Goal: Navigation & Orientation: Find specific page/section

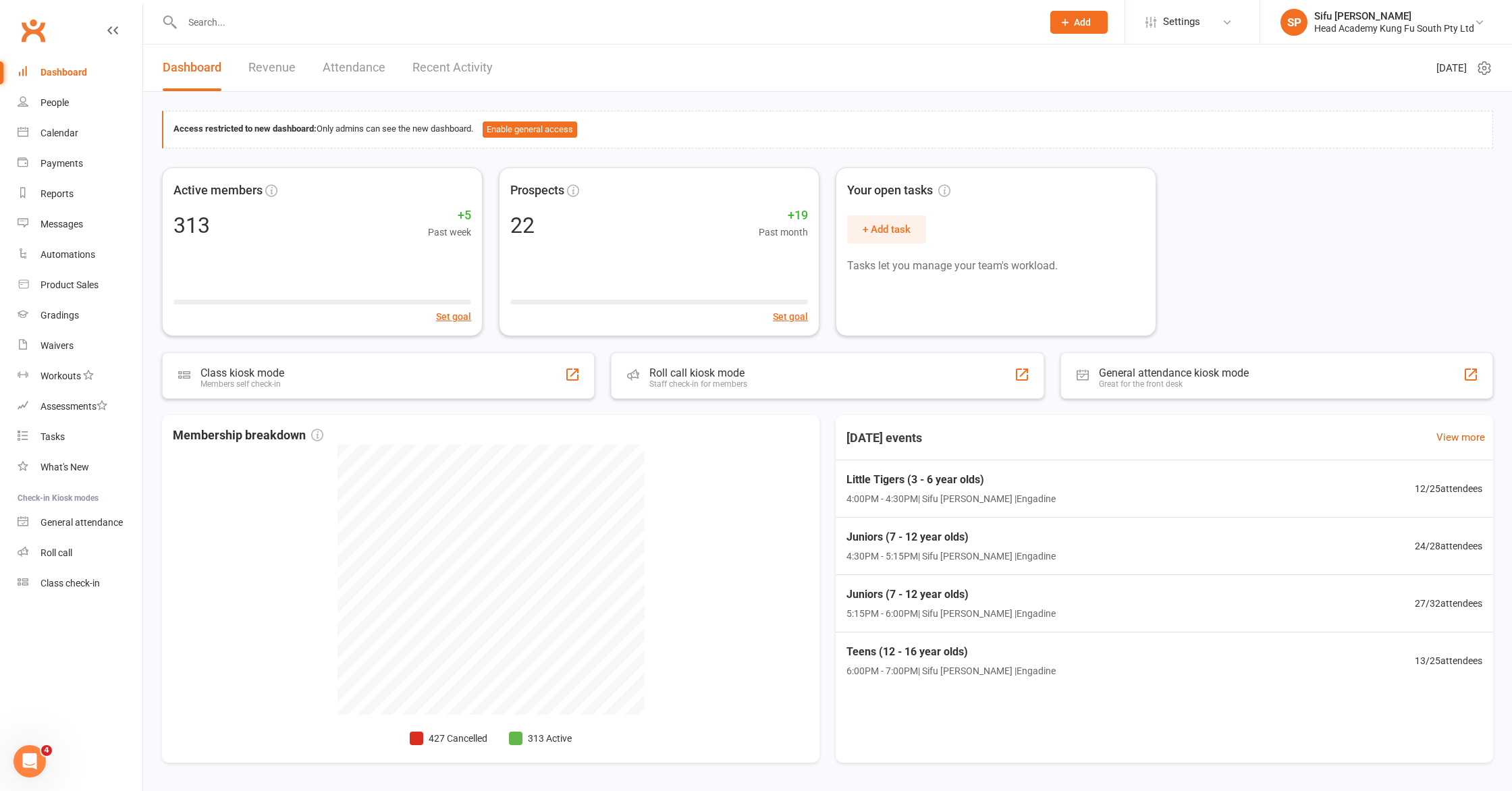
click at [1461, 289] on div "Active members 313 +5 Past week Set goal Prospects 22 +19 Past month Set goal Y…" at bounding box center [827, 251] width 1331 height 169
click at [1464, 182] on div "Active members 313 +5 Past week Set goal Prospects 22 +19 Past month Set goal Y…" at bounding box center [827, 251] width 1331 height 169
click at [1322, 171] on div "Active members 313 +5 Past week Set goal Prospects 22 +19 Past month Set goal Y…" at bounding box center [827, 251] width 1331 height 169
click at [1298, 193] on div "Active members 313 +5 Past week Set goal Prospects 22 +19 Past month Set goal Y…" at bounding box center [827, 251] width 1331 height 169
click at [653, 154] on div "Access restricted to new dashboard: Only admins can see the new dashboard. Enab…" at bounding box center [827, 443] width 1369 height 704
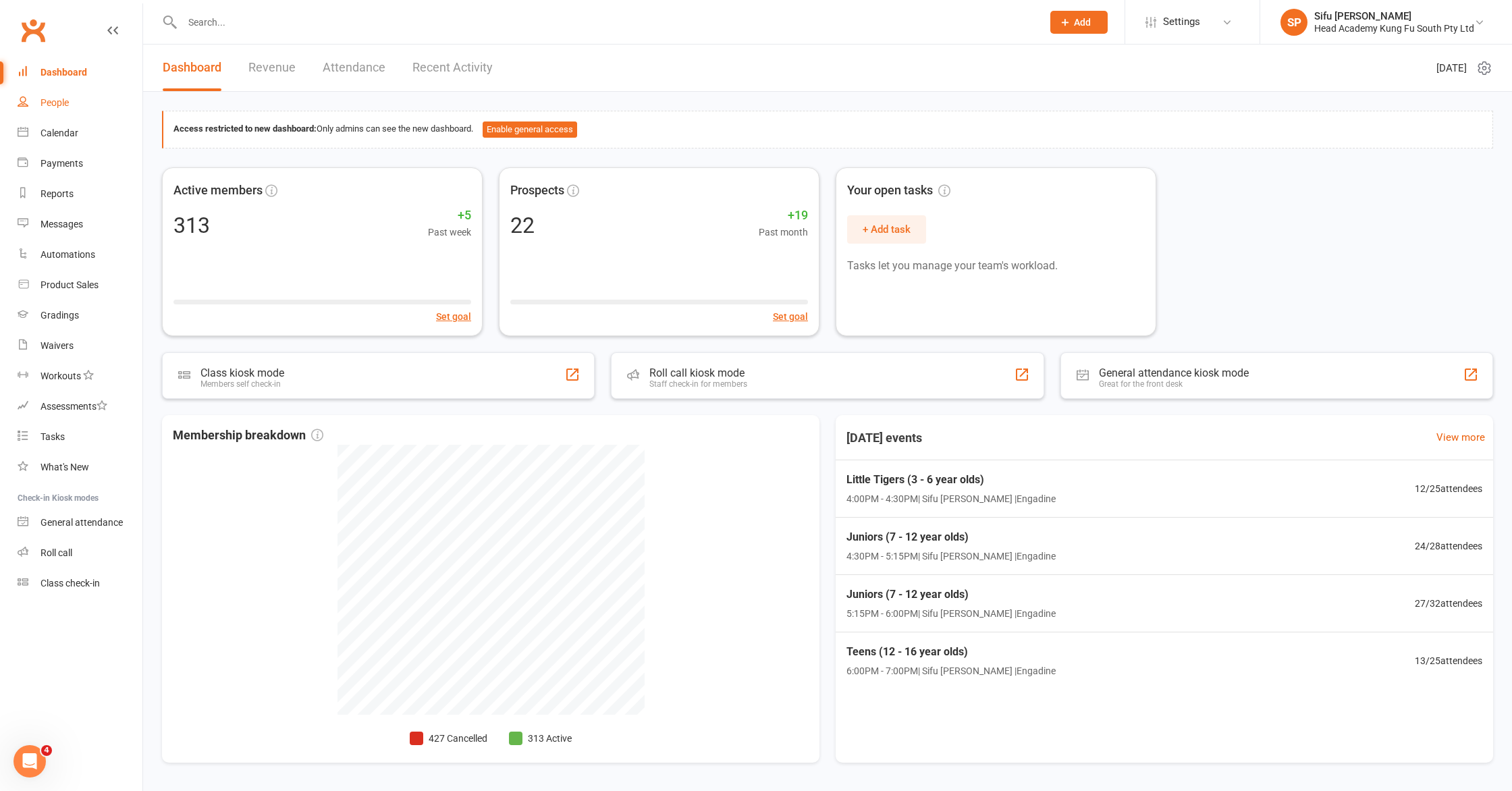
click at [54, 107] on div "People" at bounding box center [54, 103] width 28 height 11
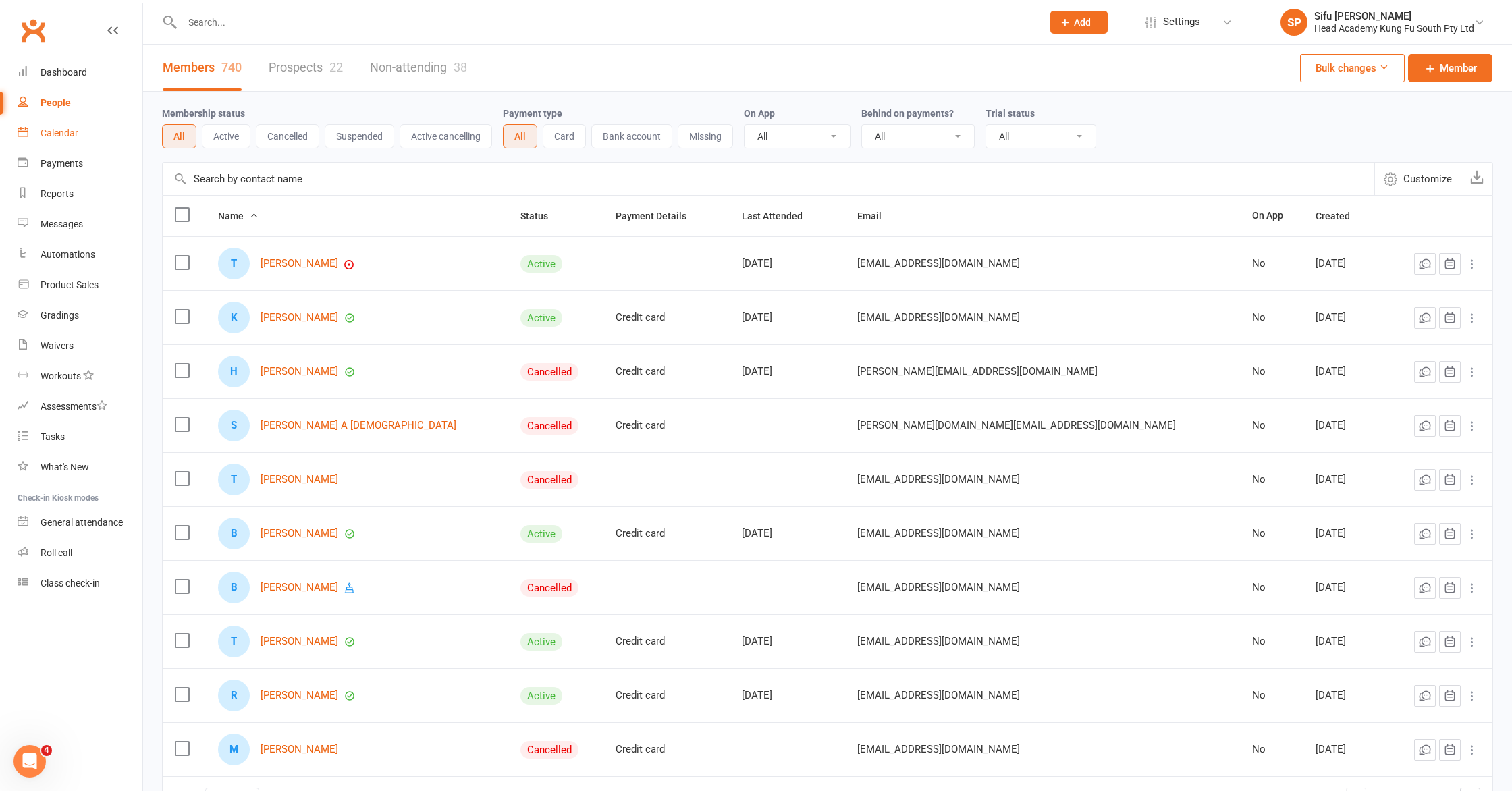
click at [46, 134] on div "Calendar" at bounding box center [59, 133] width 38 height 11
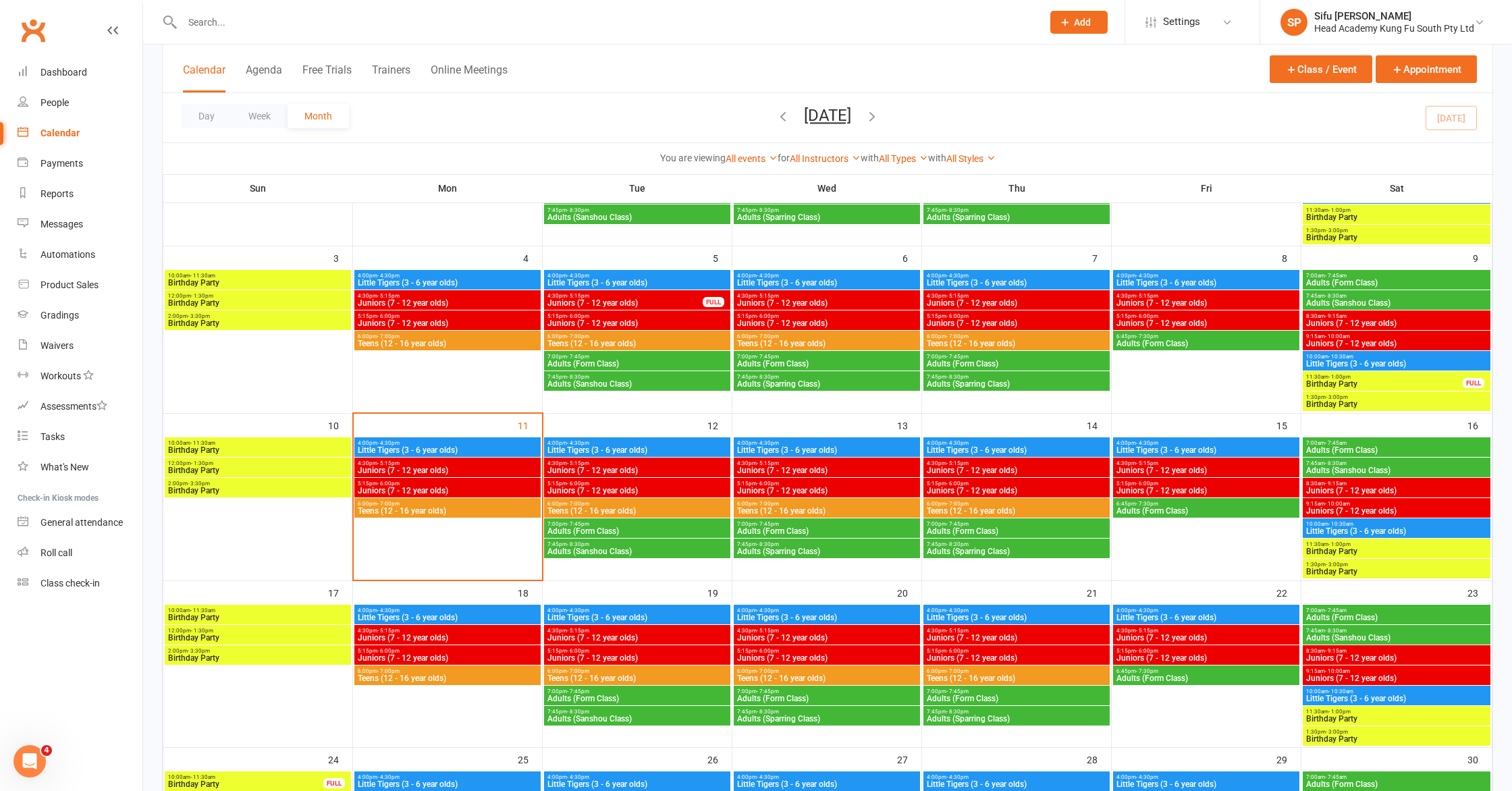
scroll to position [258, 0]
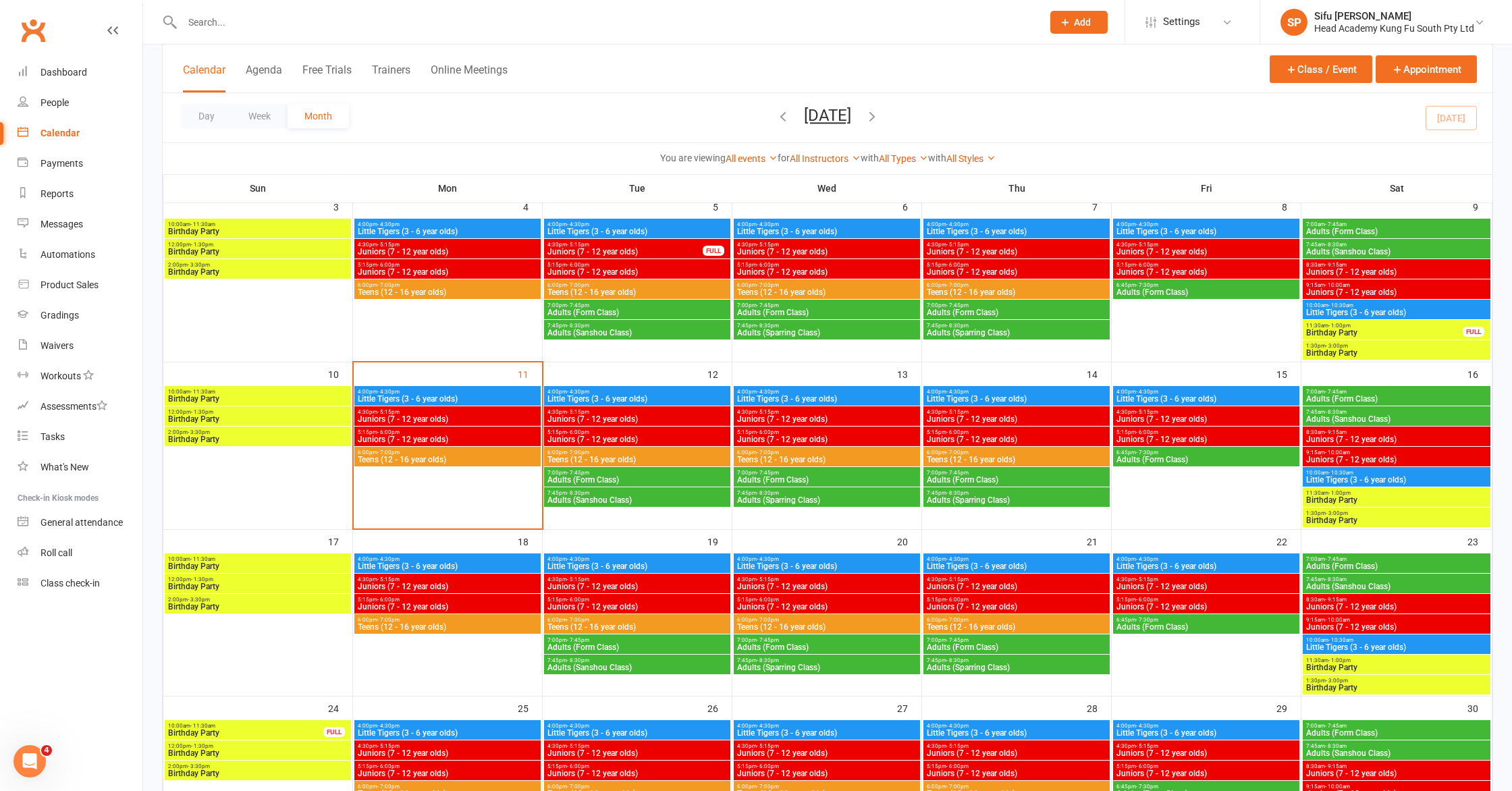
click at [634, 397] on span "Little Tigers (3 - 6 year olds)" at bounding box center [637, 399] width 181 height 8
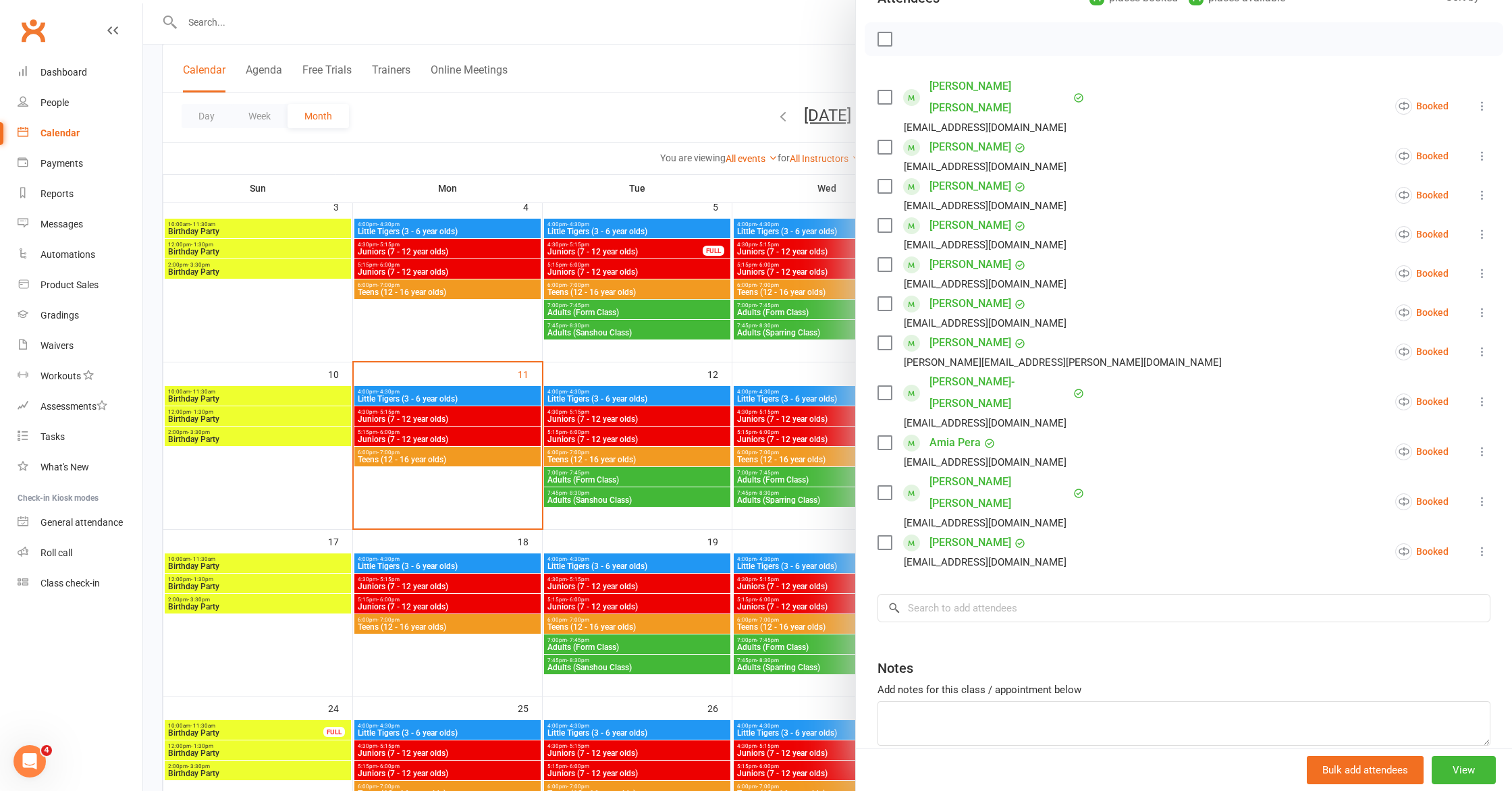
scroll to position [0, 0]
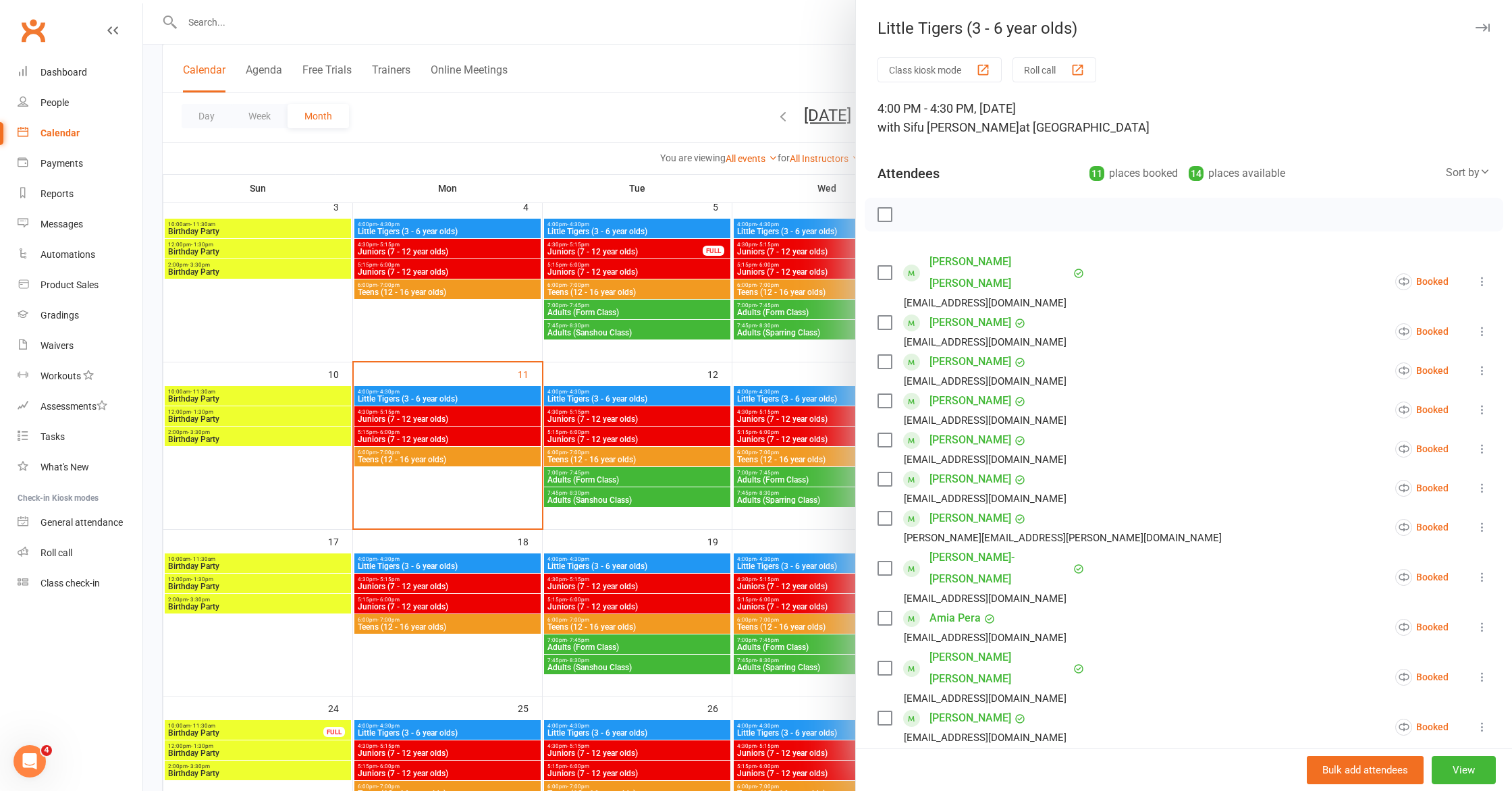
click at [484, 346] on div at bounding box center [827, 395] width 1369 height 791
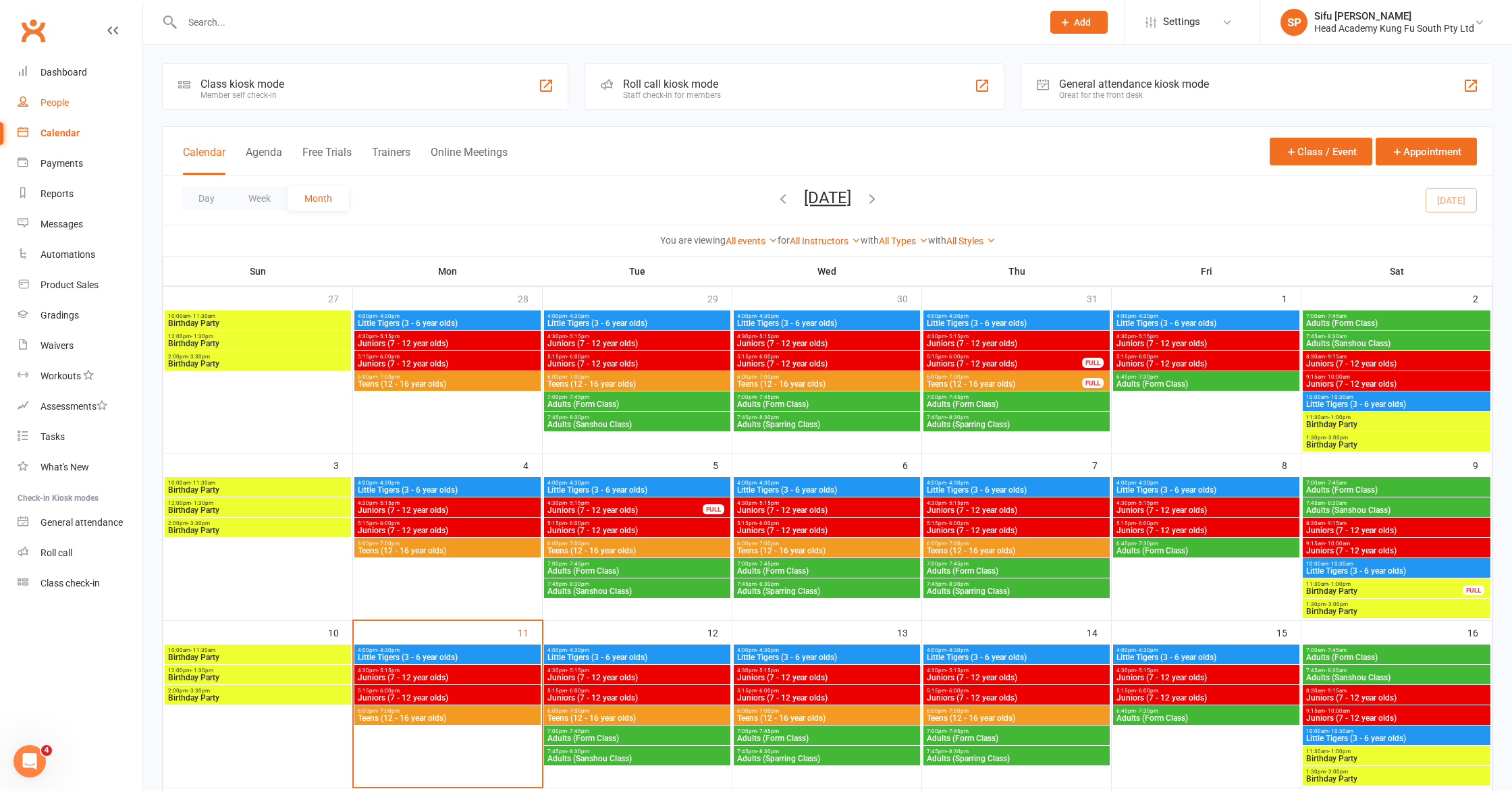
click at [51, 96] on link "People" at bounding box center [80, 103] width 125 height 30
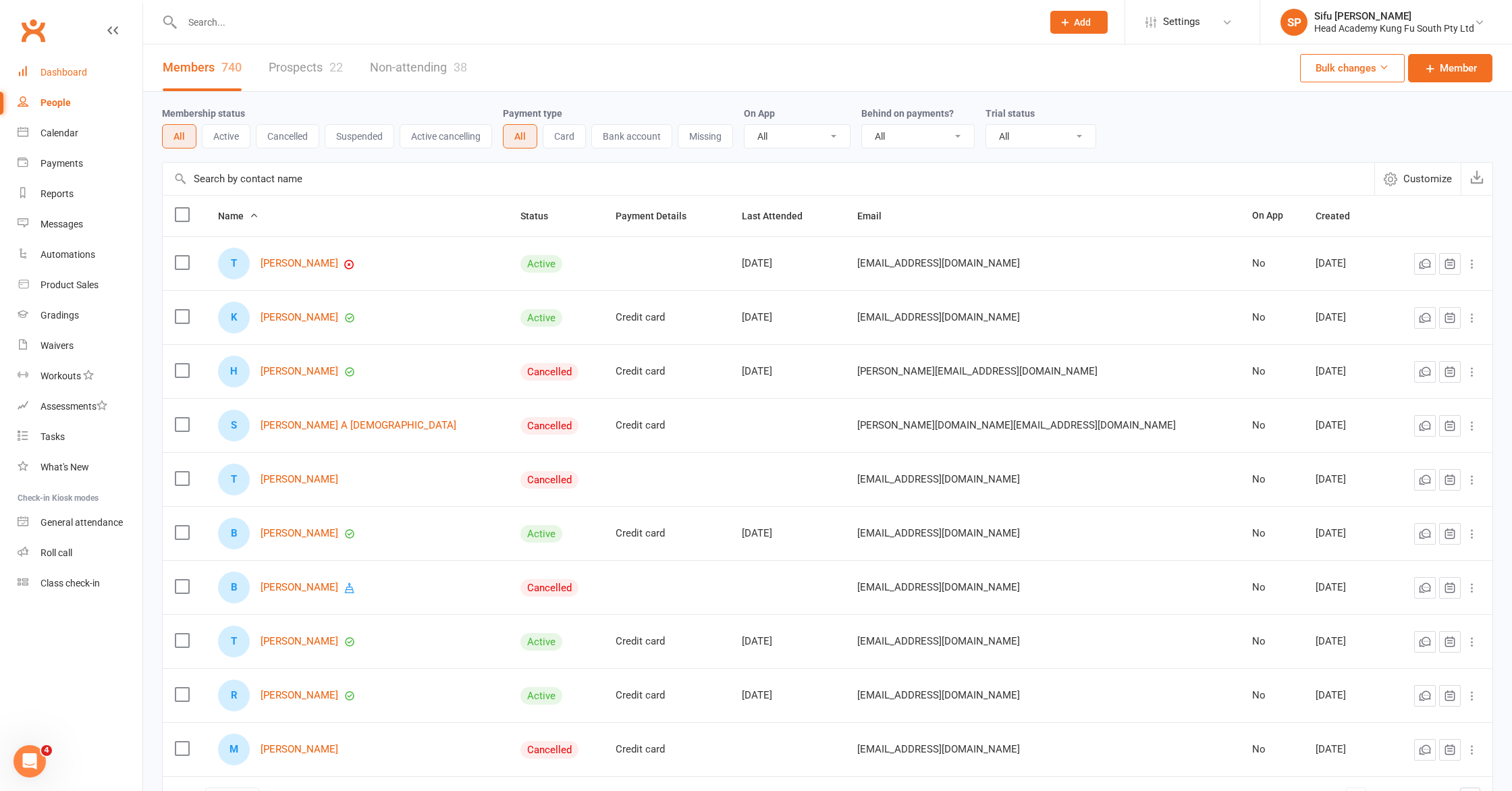
click at [65, 79] on link "Dashboard" at bounding box center [80, 72] width 125 height 30
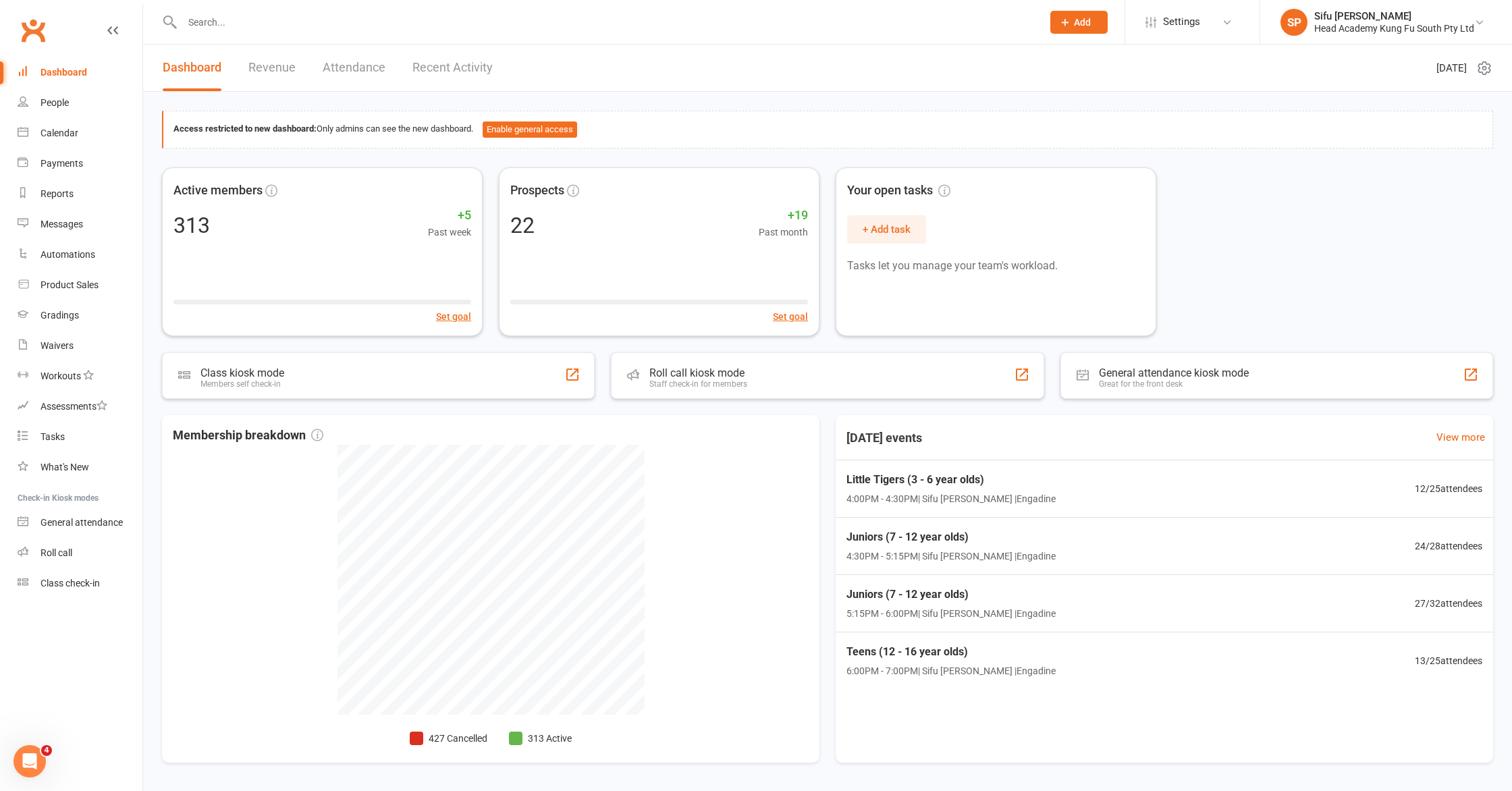
click at [1267, 301] on div "Active members 313 +5 Past week Set goal Prospects 22 +19 Past month Set goal Y…" at bounding box center [827, 251] width 1331 height 169
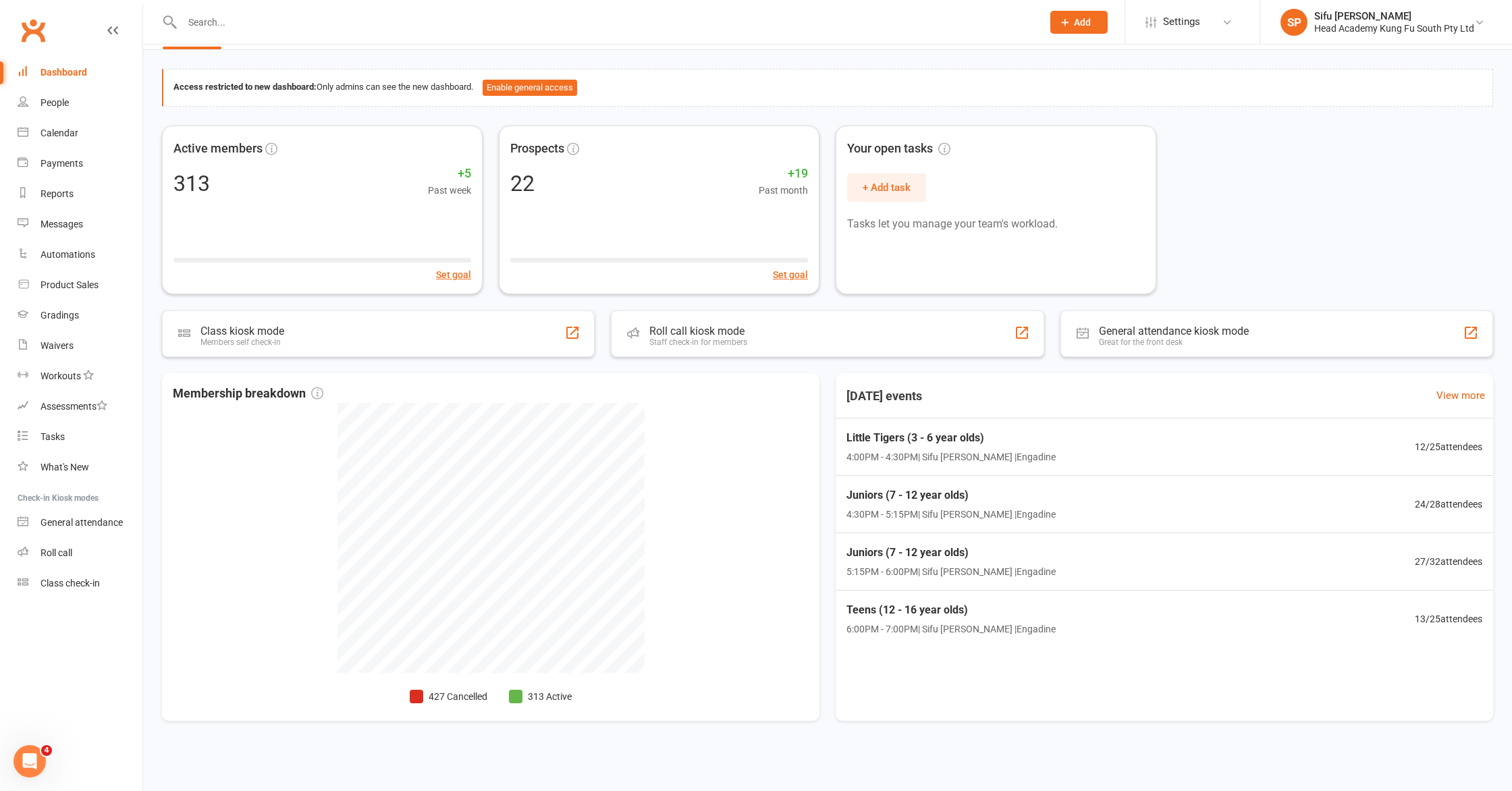
click at [1240, 289] on div "Active members 313 +5 Past week Set goal Prospects 22 +19 Past month Set goal Y…" at bounding box center [827, 209] width 1331 height 169
click at [597, 364] on div "Access restricted to new dashboard: Only admins can see the new dashboard. Enab…" at bounding box center [827, 401] width 1369 height 704
click at [51, 103] on div "People" at bounding box center [54, 103] width 28 height 11
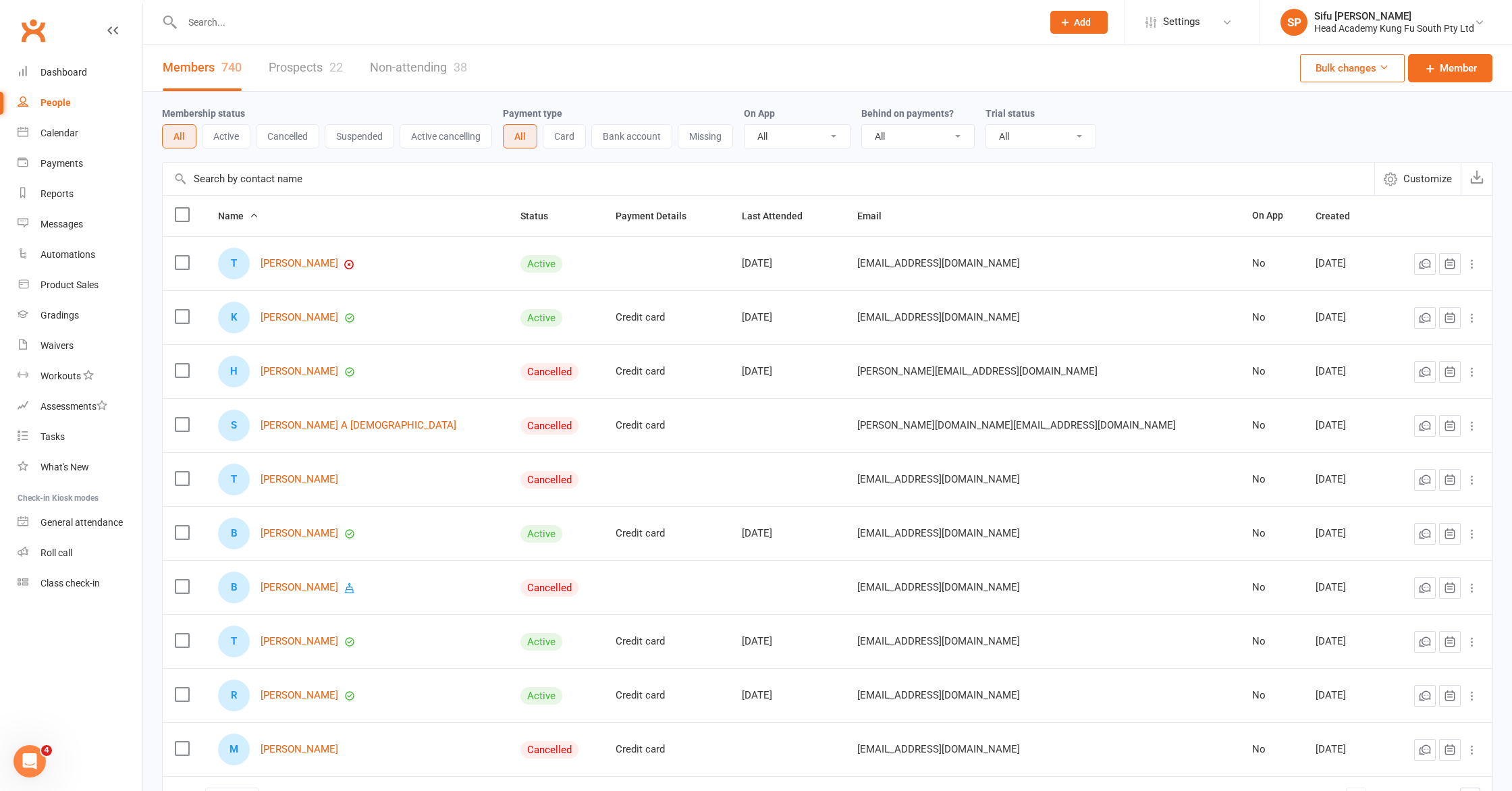
click at [320, 59] on link "Prospects 22" at bounding box center [306, 68] width 74 height 47
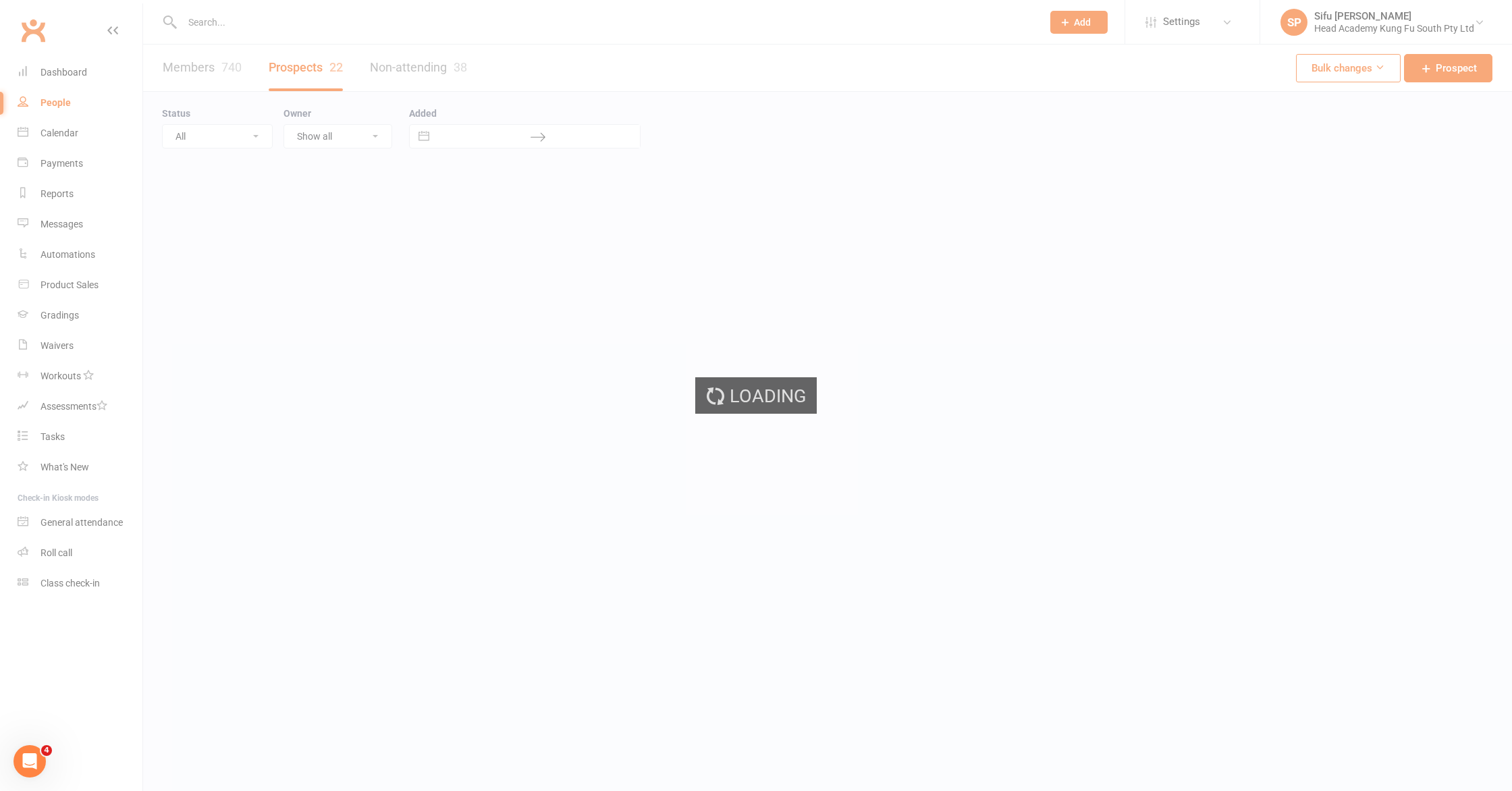
select select "25"
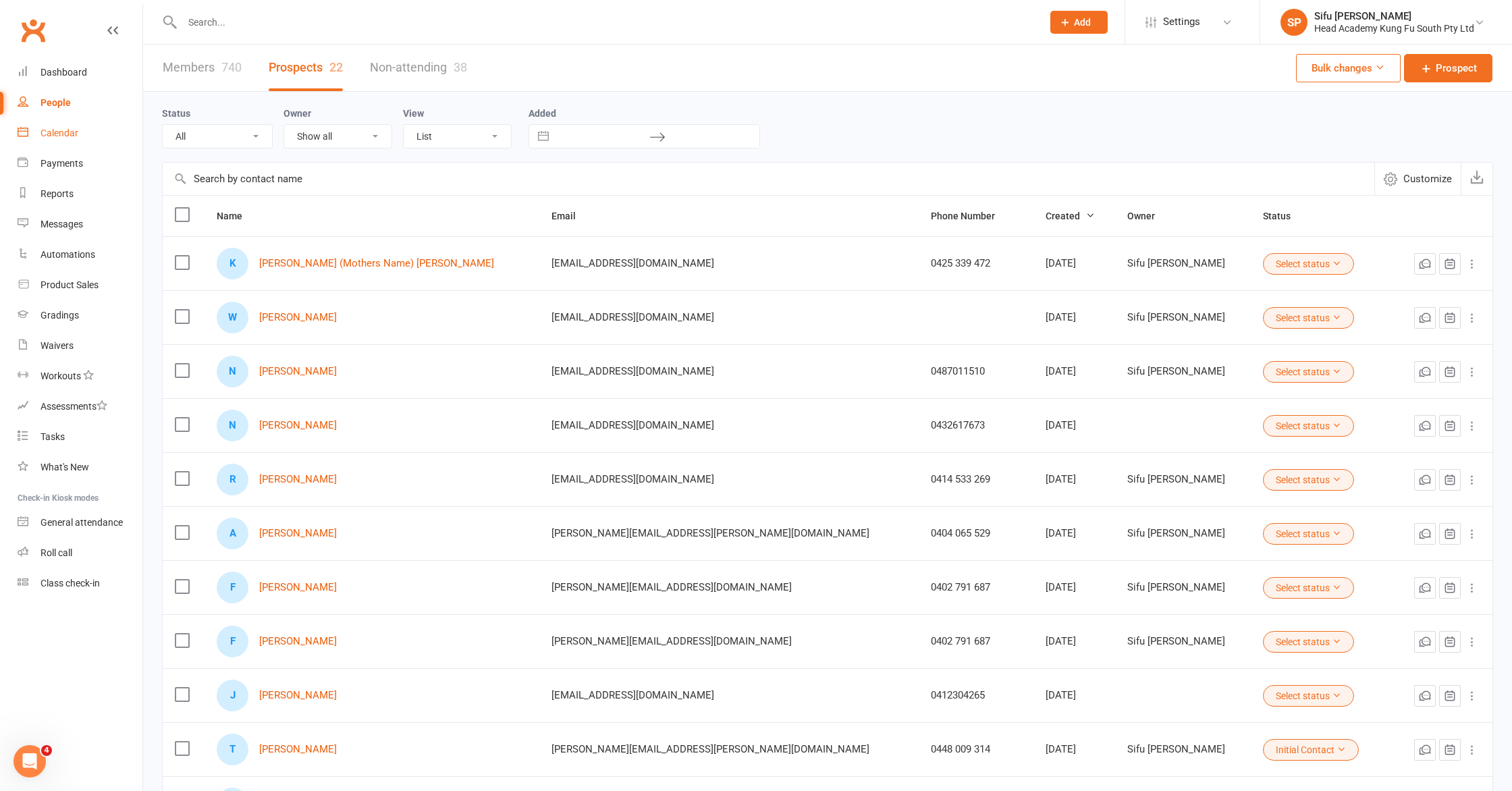
click at [52, 133] on div "Calendar" at bounding box center [59, 133] width 38 height 11
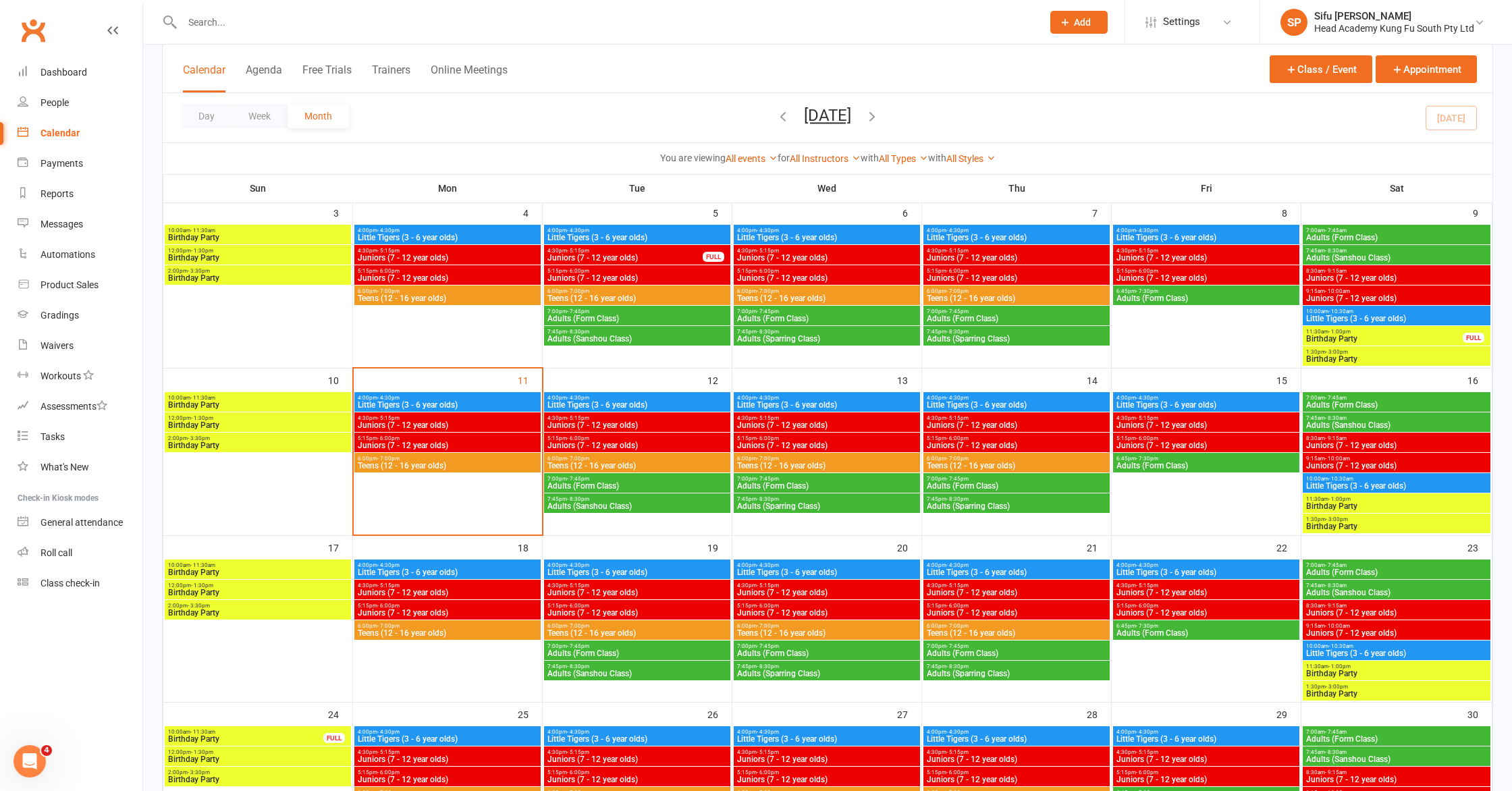
scroll to position [256, 0]
